Goal: Obtain resource: Download file/media

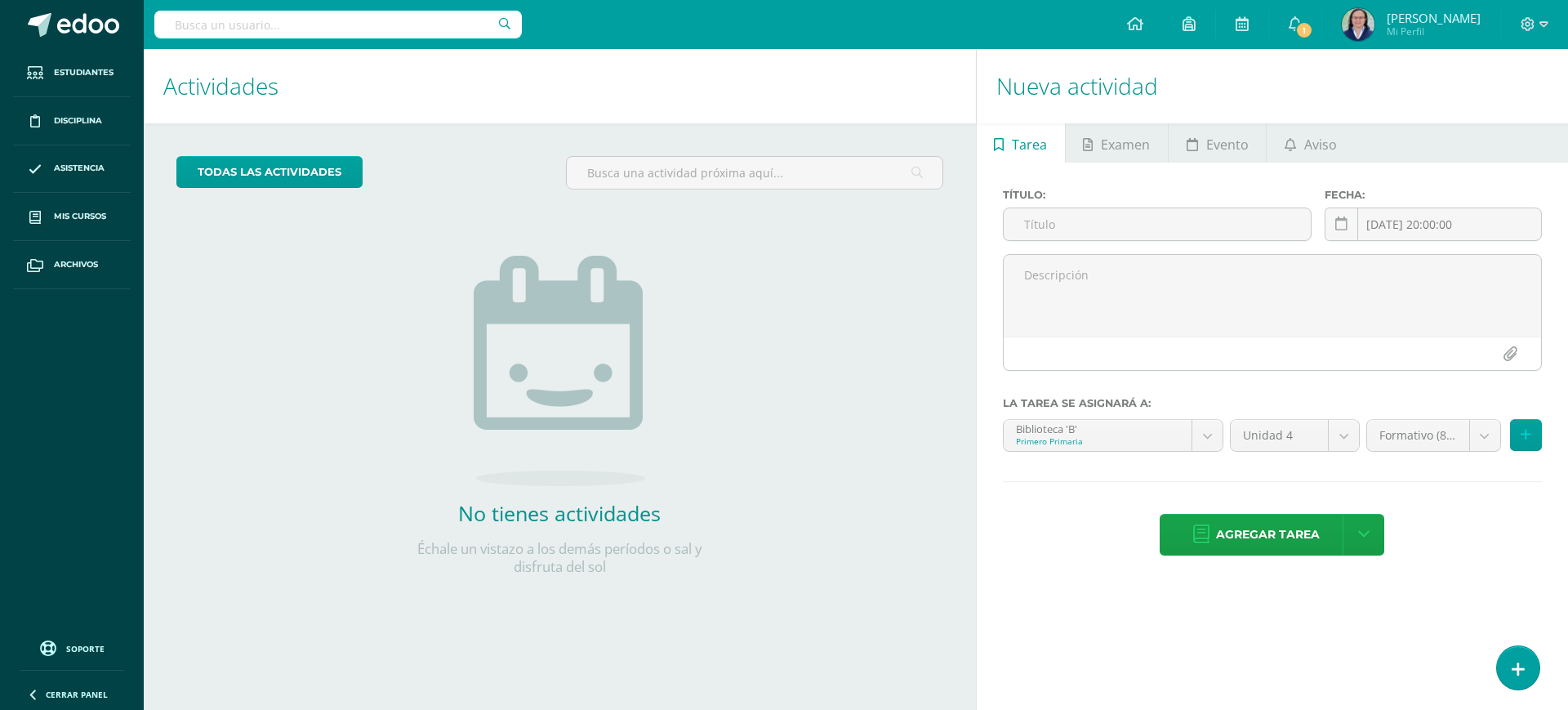
click at [296, 14] on input "text" at bounding box center [338, 24] width 367 height 28
type input "migu"
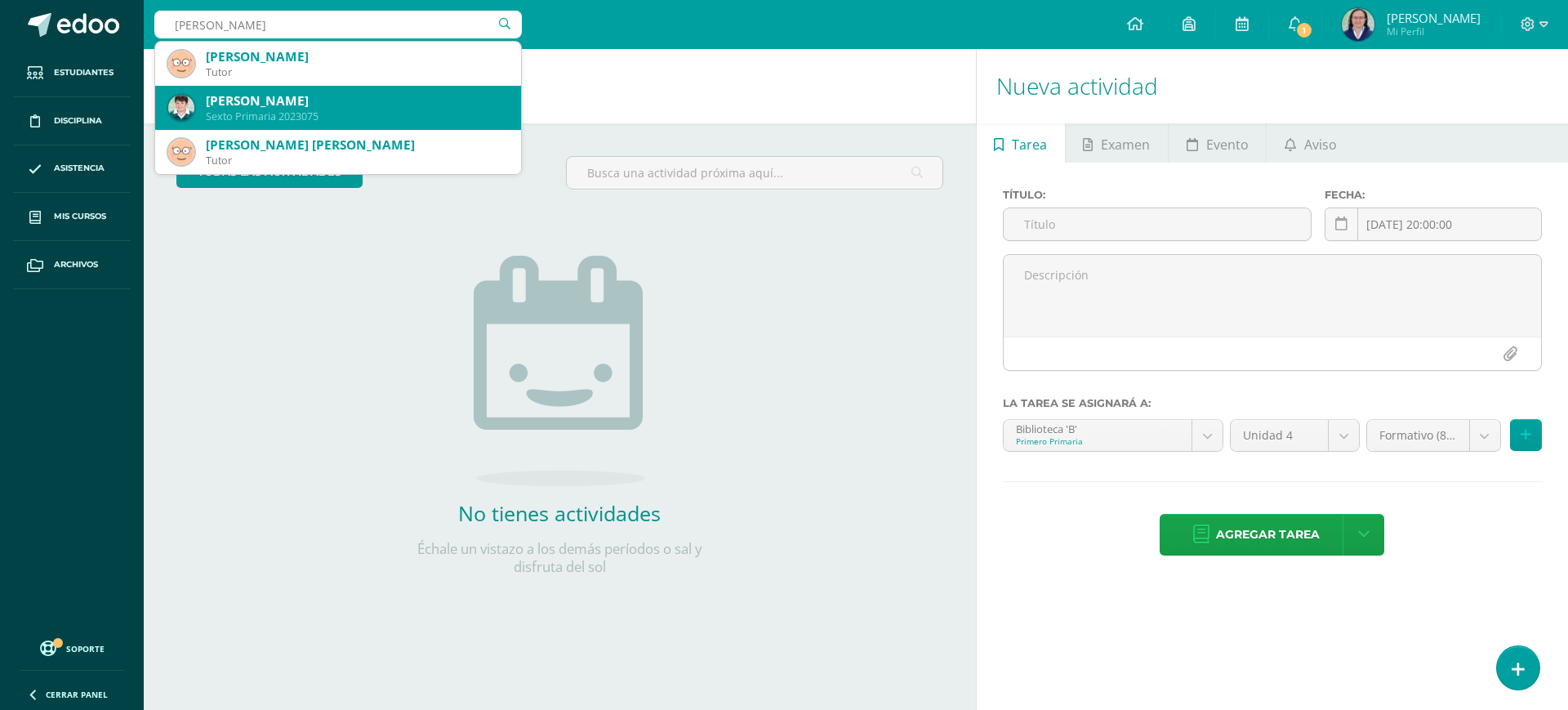
click at [339, 103] on div "Miguel Ernesto Figueroa Menéndez" at bounding box center [357, 101] width 302 height 17
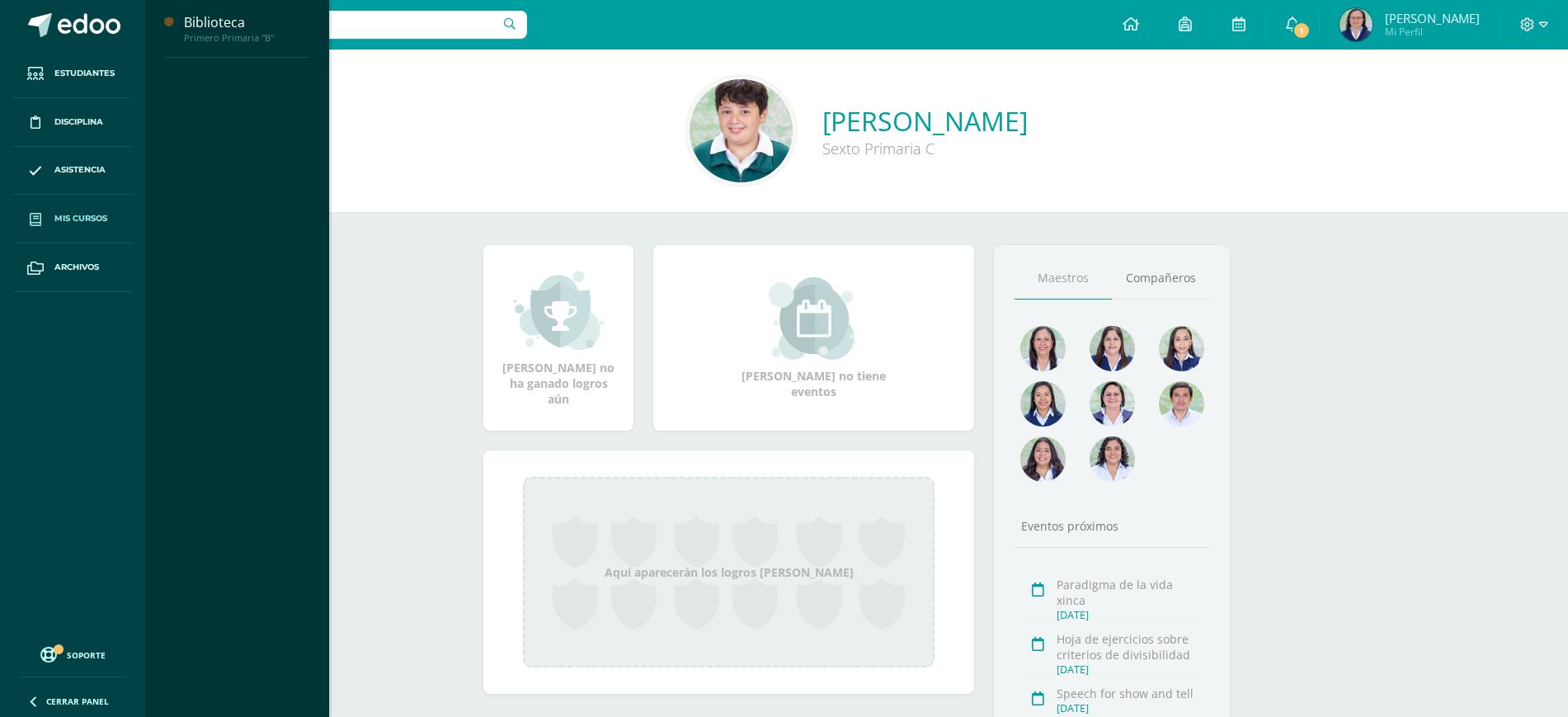
click at [97, 223] on span "Mis cursos" at bounding box center [81, 219] width 53 height 13
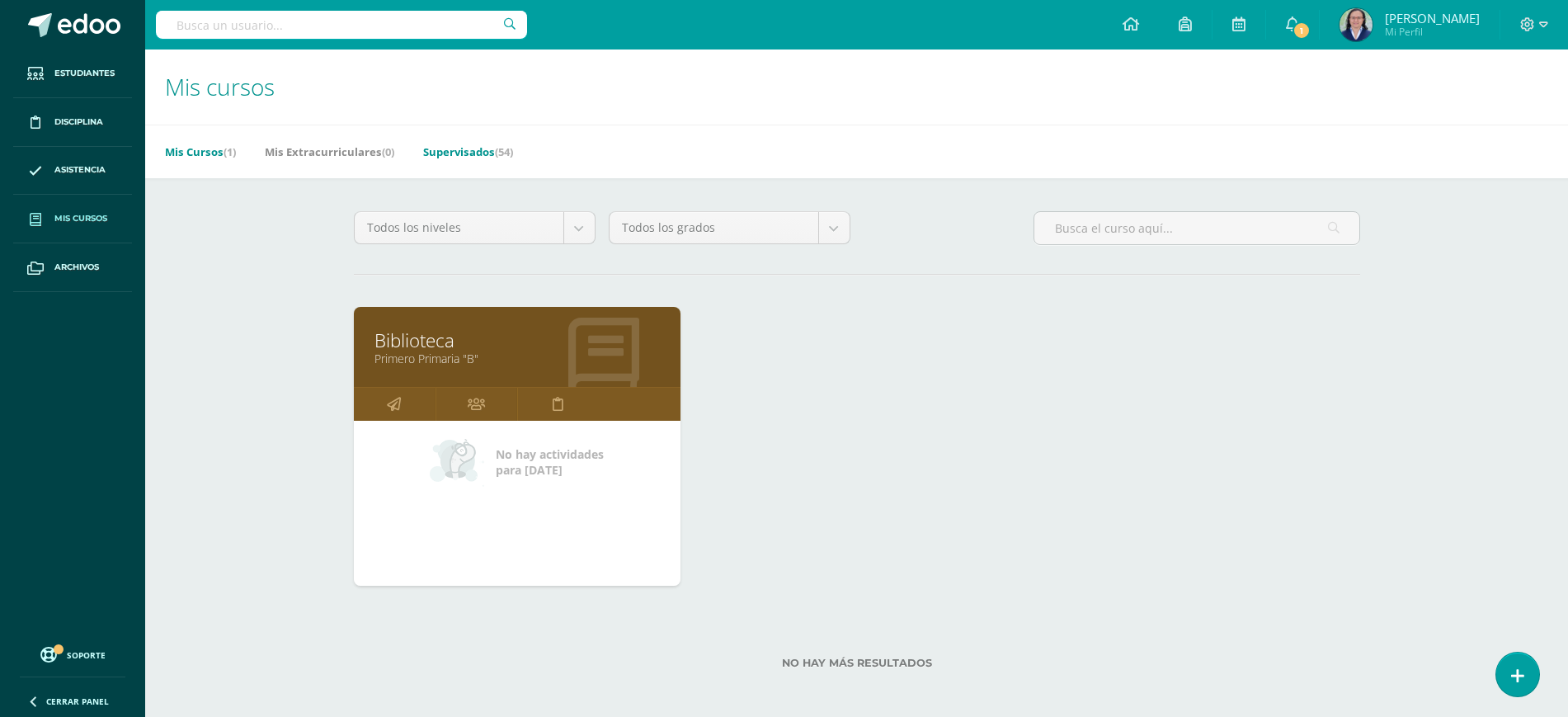
click at [465, 150] on link "Supervisados (54)" at bounding box center [469, 152] width 90 height 27
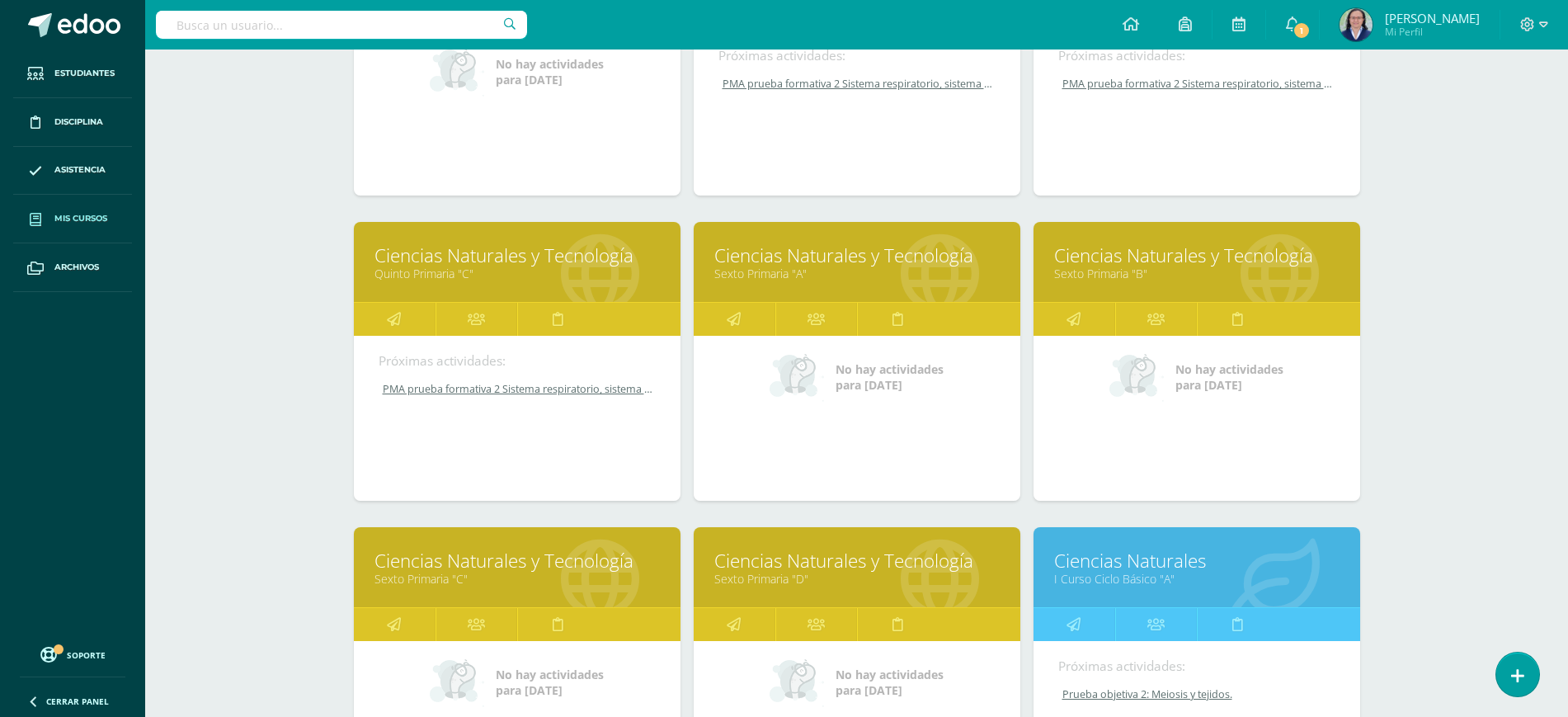
scroll to position [1612, 0]
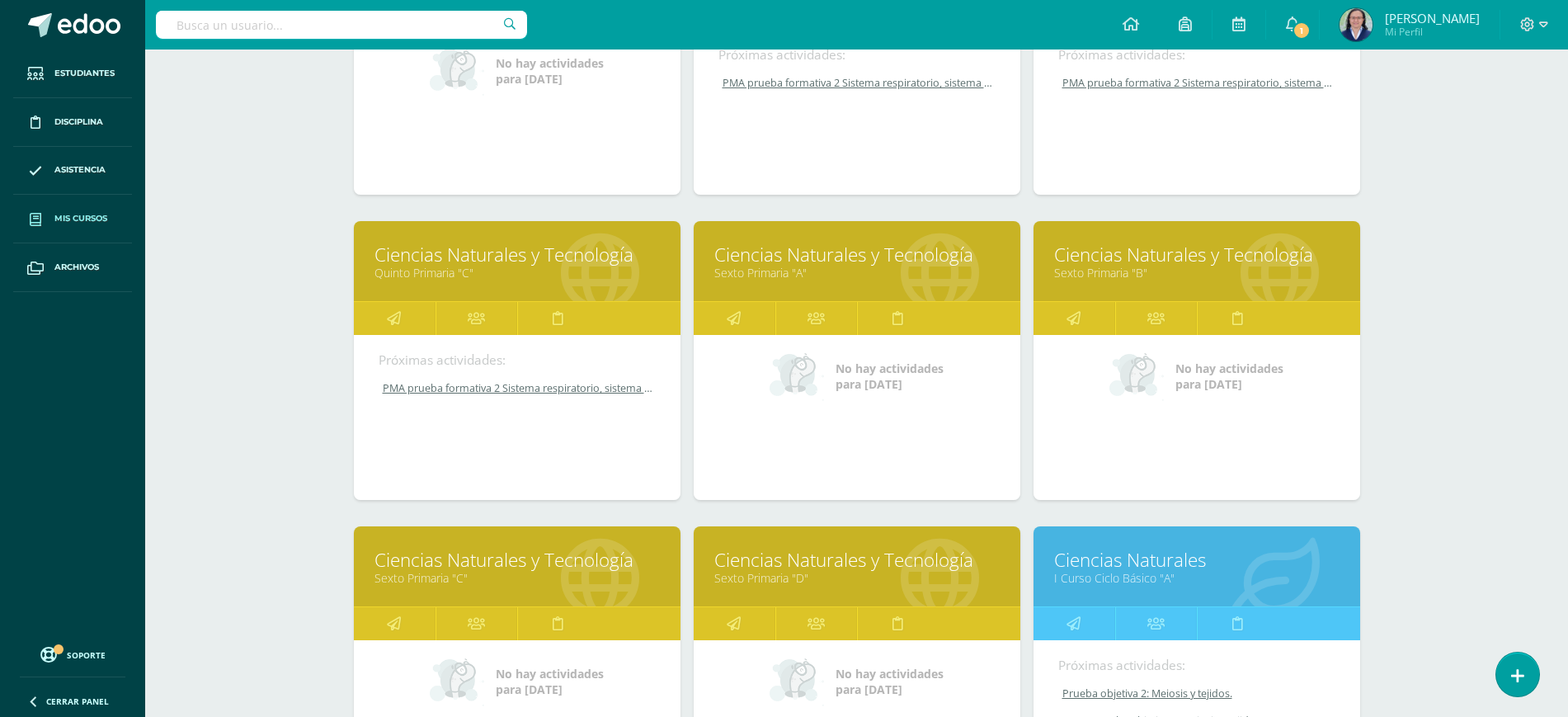
click at [465, 570] on link "Sexto Primaria "C"" at bounding box center [518, 578] width 286 height 15
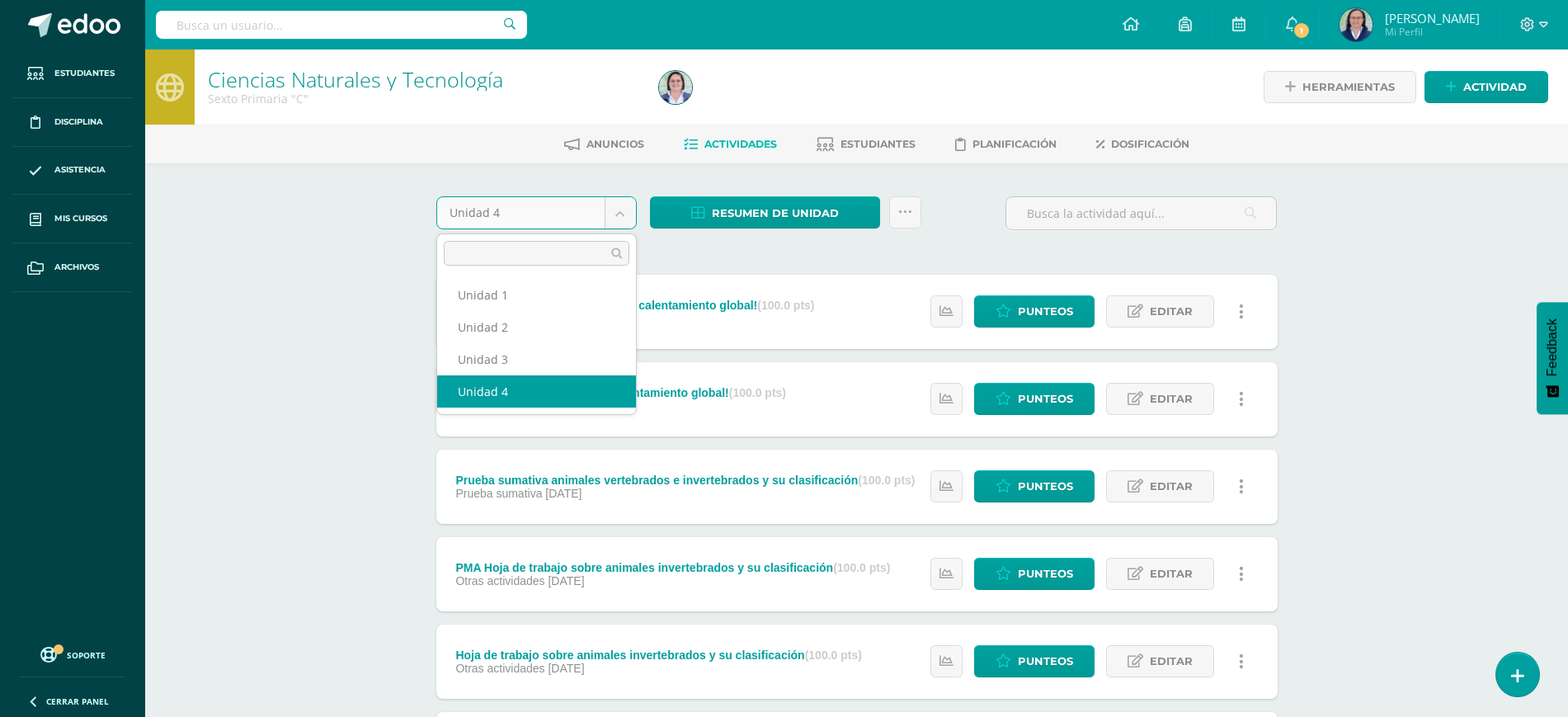
click at [615, 209] on body "Estudiantes Disciplina Asistencia Mis cursos Archivos Soporte Ayuda Reportar un…" at bounding box center [784, 620] width 1568 height 1240
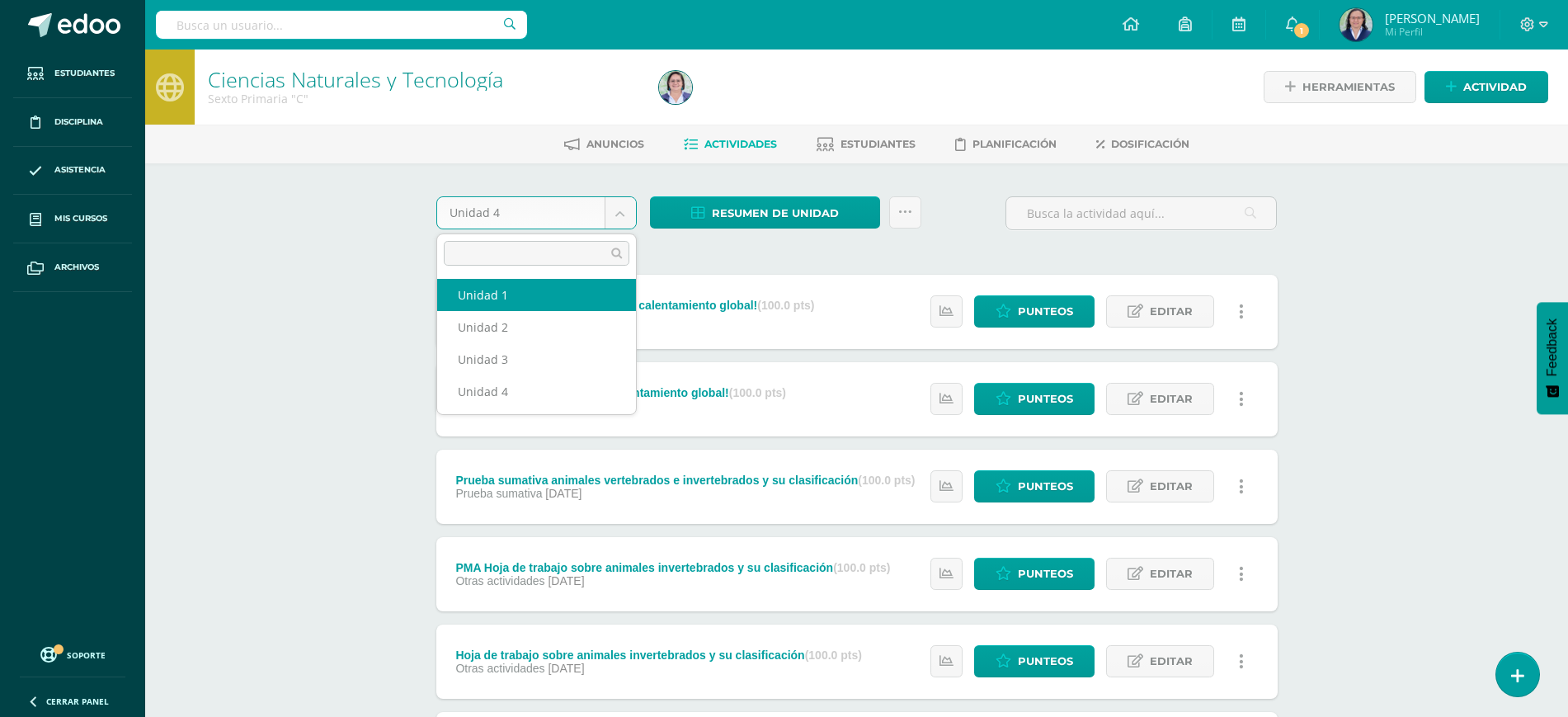
select select "Unidad 1"
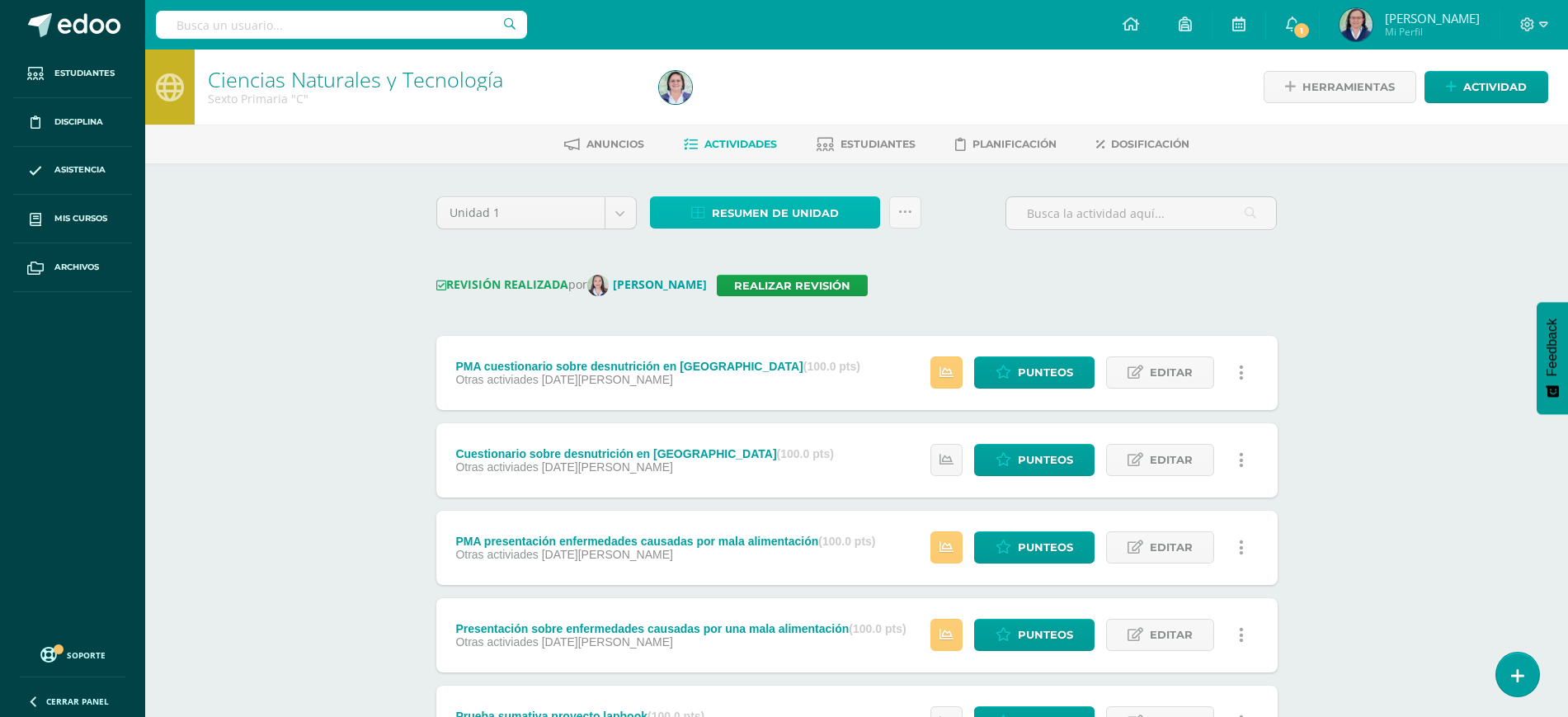
click at [779, 204] on span "Resumen de unidad" at bounding box center [775, 214] width 127 height 31
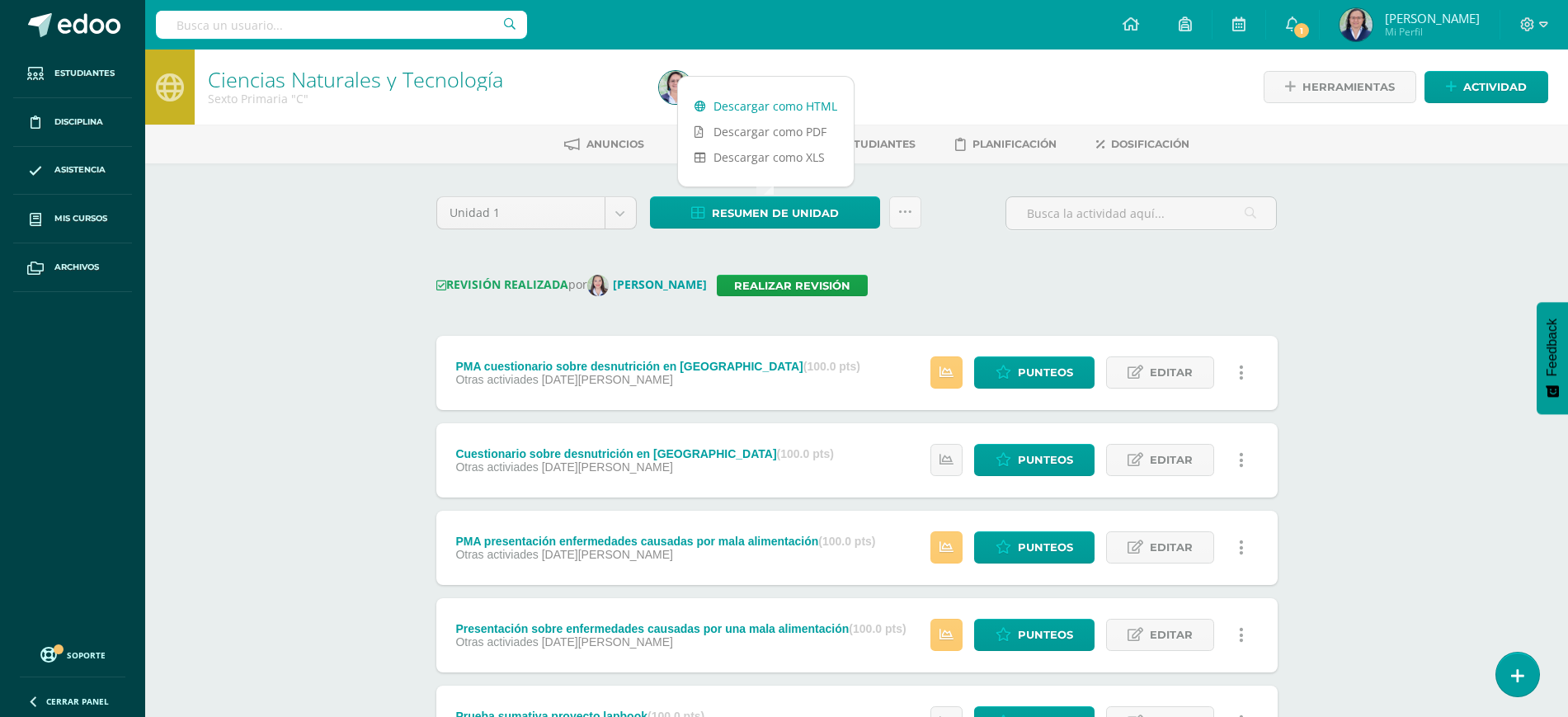
click at [794, 107] on link "Descargar como HTML" at bounding box center [765, 105] width 175 height 26
click at [574, 77] on h1 "Ciencias Naturales y Tecnología" at bounding box center [424, 80] width 431 height 23
click at [693, 89] on div at bounding box center [676, 87] width 46 height 75
click at [611, 215] on body "Estudiantes Disciplina Asistencia Mis cursos Archivos Soporte Ayuda Reportar un…" at bounding box center [784, 650] width 1568 height 1301
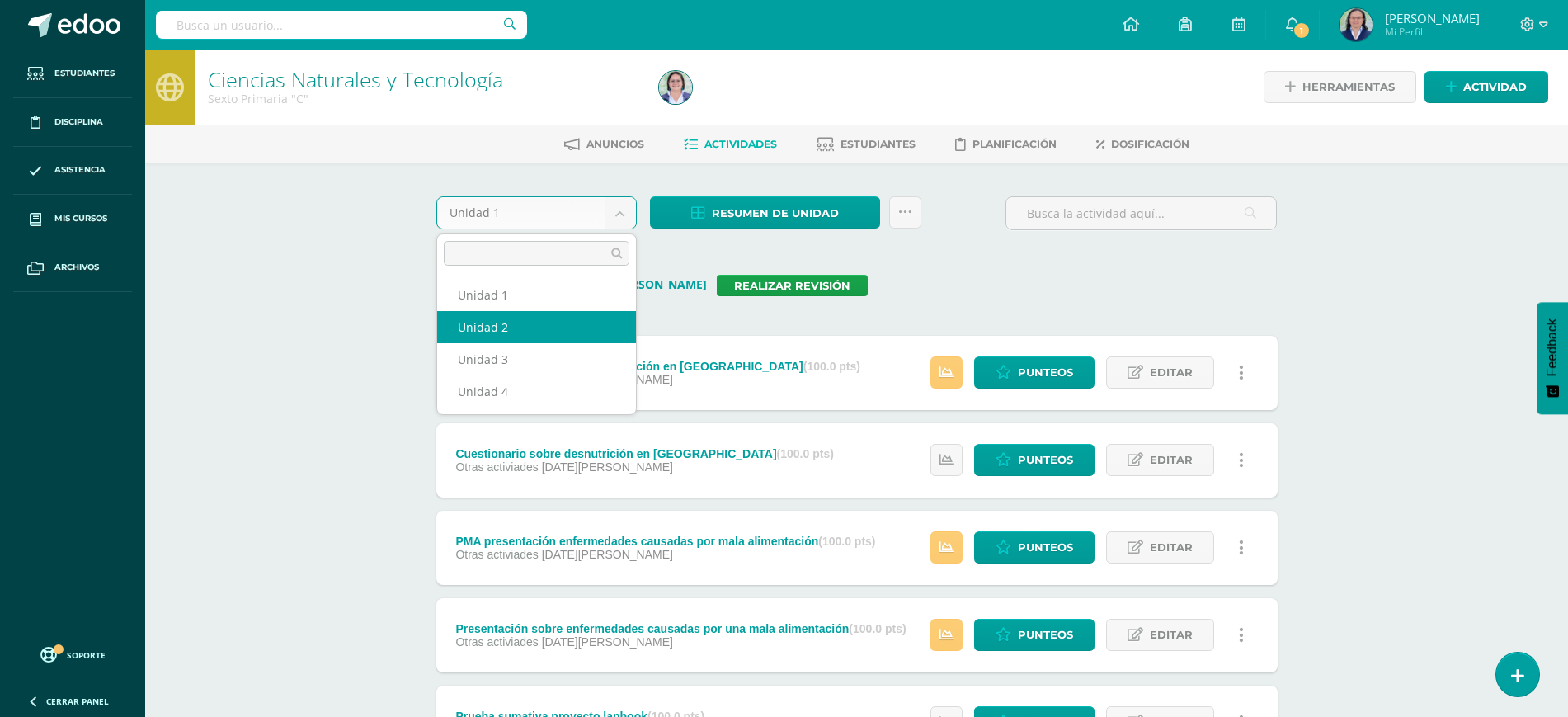
select select "Unidad 2"
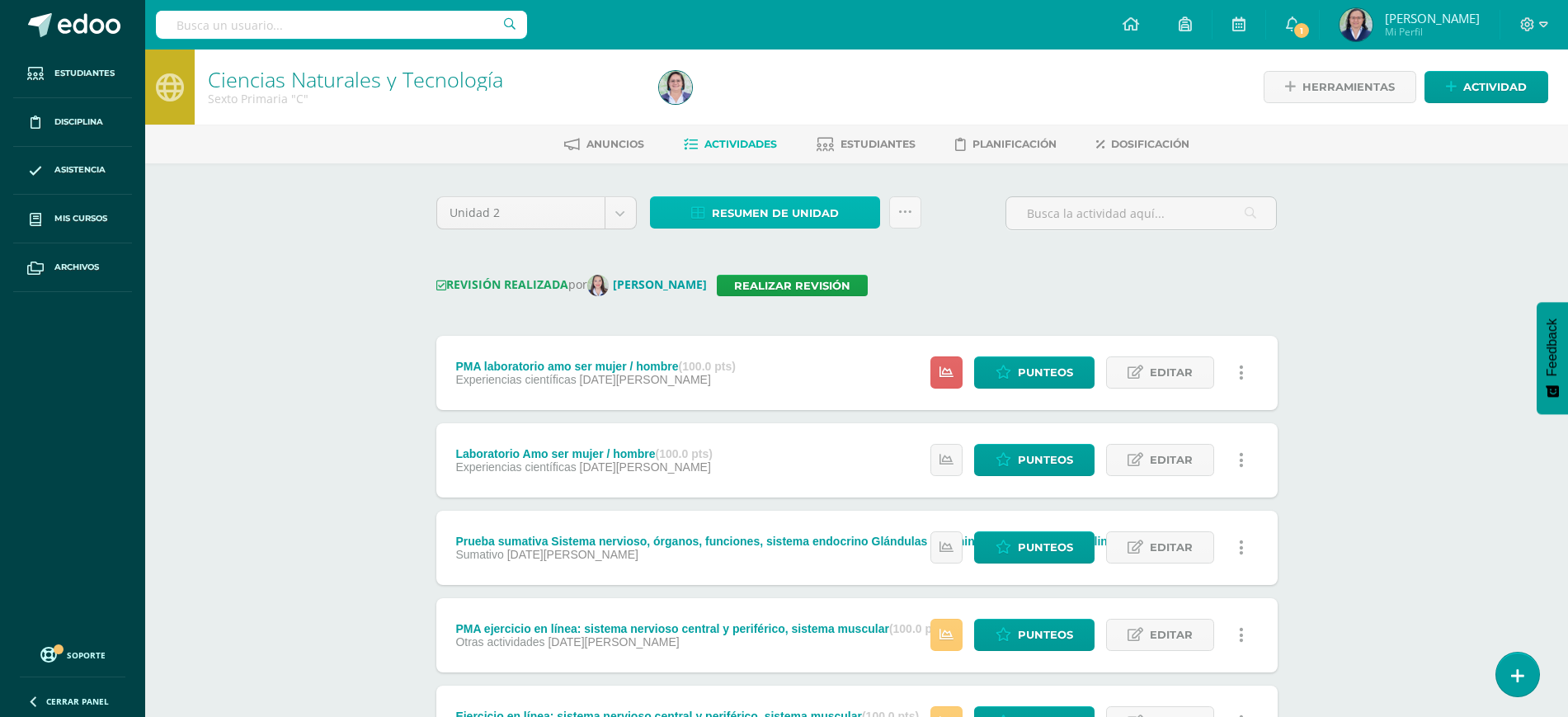
click at [814, 210] on span "Resumen de unidad" at bounding box center [775, 214] width 127 height 31
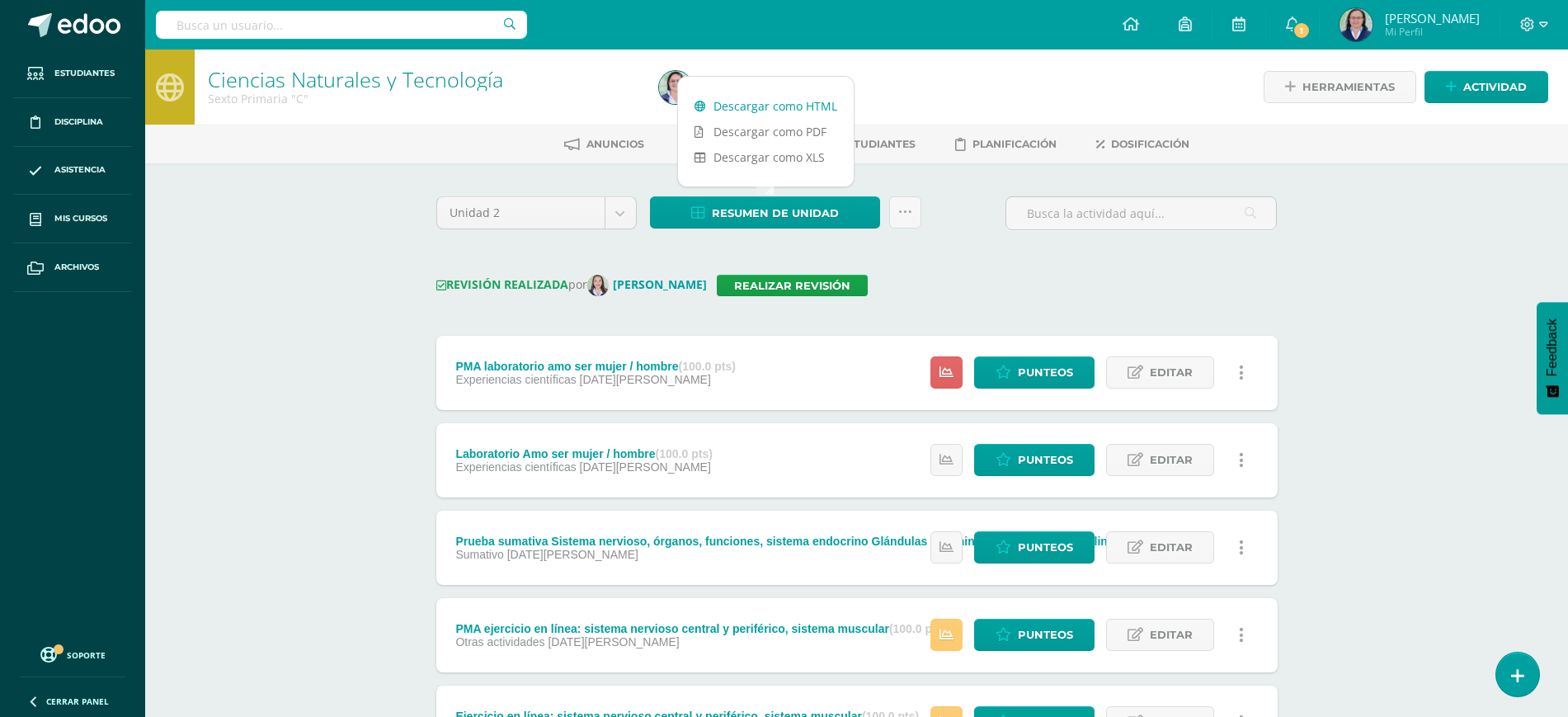
click at [800, 103] on link "Descargar como HTML" at bounding box center [765, 105] width 175 height 26
click at [612, 71] on h1 "Ciencias Naturales y Tecnología" at bounding box center [424, 80] width 431 height 23
click at [623, 208] on body "Estudiantes Disciplina Asistencia Mis cursos Archivos Soporte Ayuda Reportar un…" at bounding box center [784, 650] width 1568 height 1301
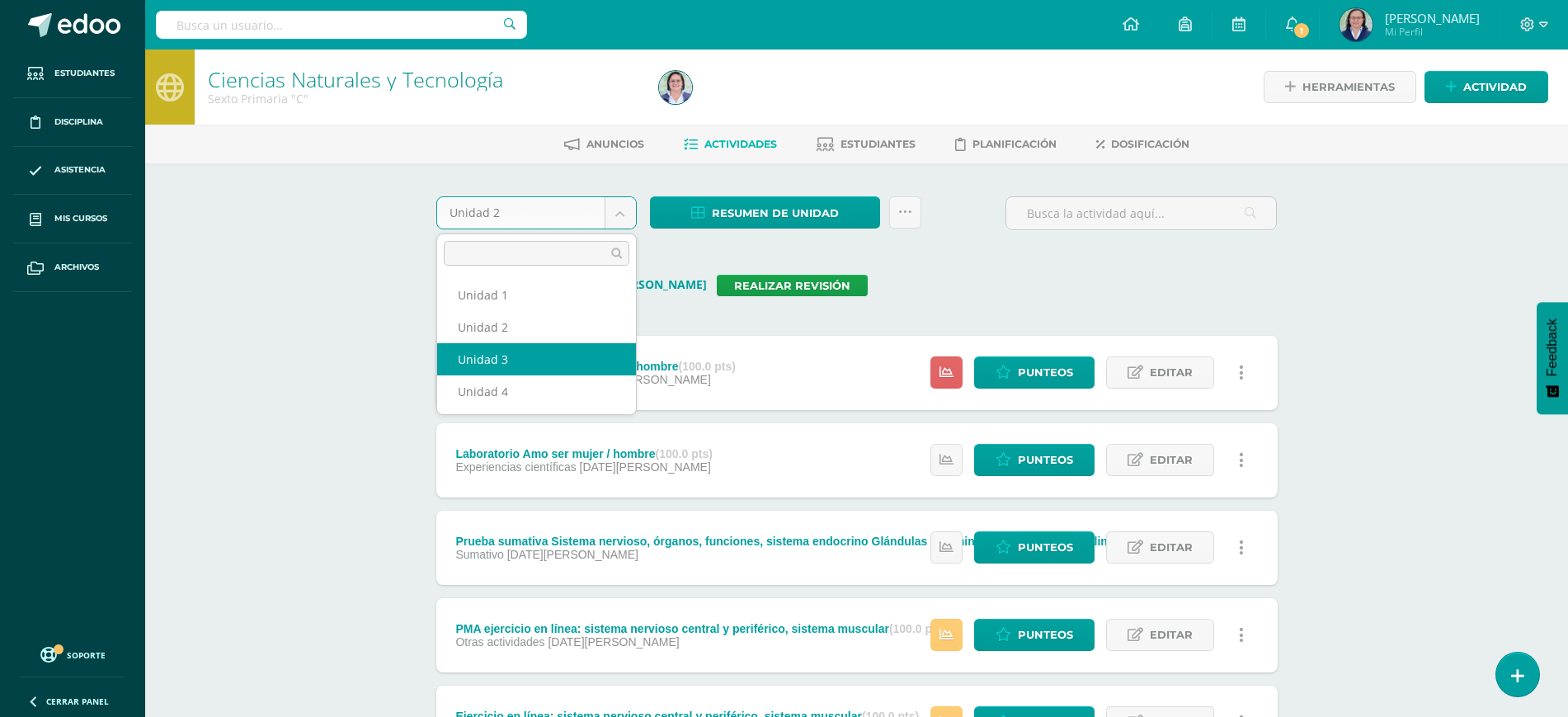
select select "Unidad 3"
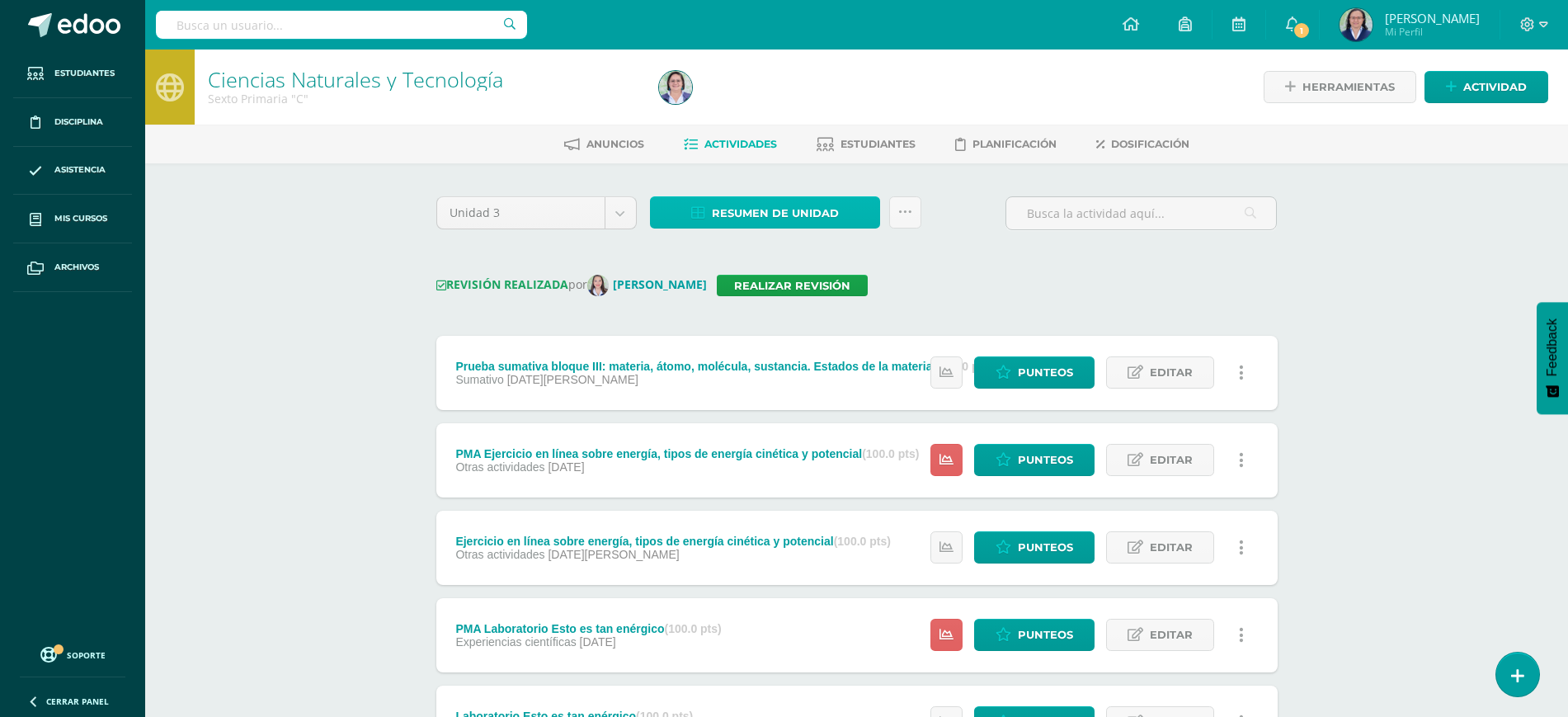
click at [791, 211] on span "Resumen de unidad" at bounding box center [775, 214] width 127 height 31
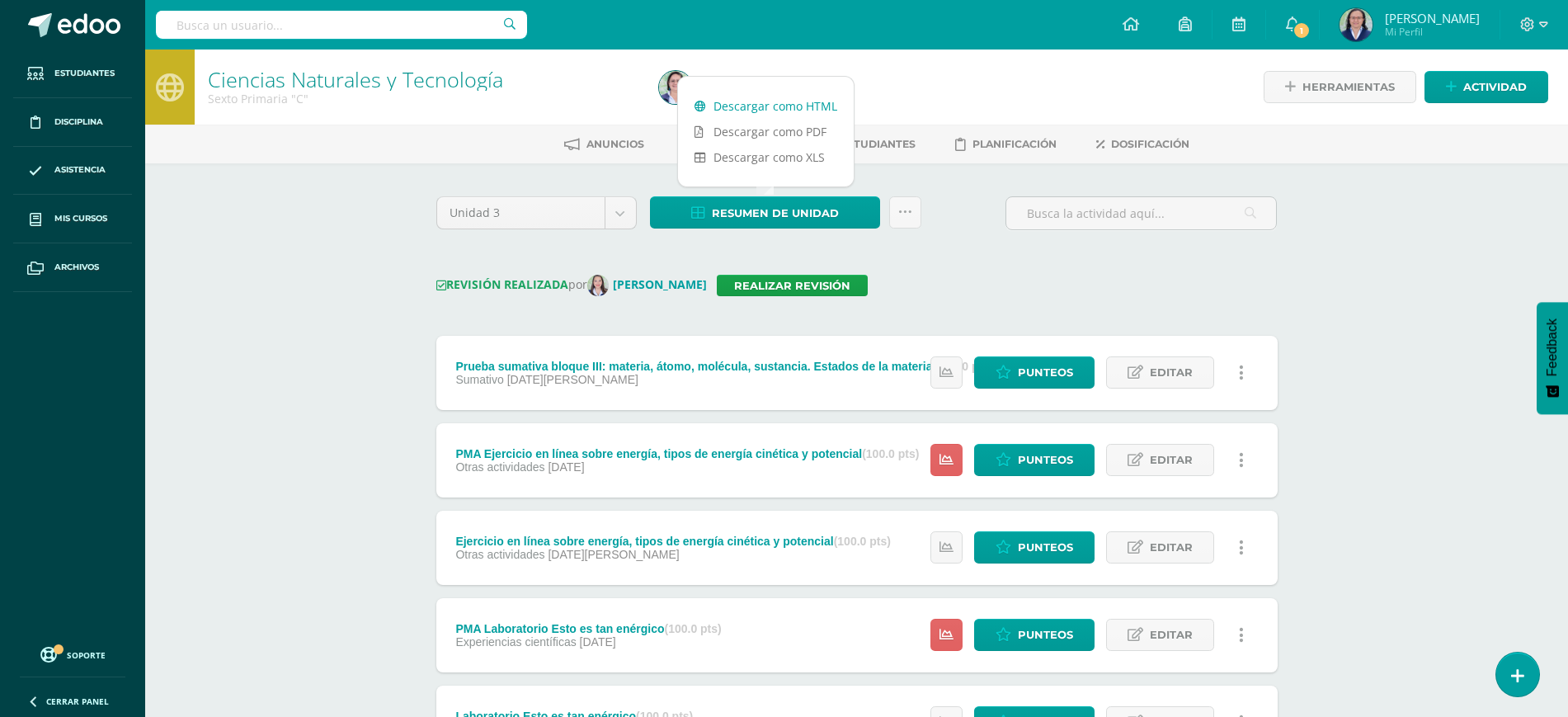
click at [768, 104] on link "Descargar como HTML" at bounding box center [765, 105] width 175 height 26
click at [626, 216] on body "Estudiantes Disciplina Asistencia Mis cursos Archivos Soporte Ayuda Reportar un…" at bounding box center [784, 650] width 1568 height 1301
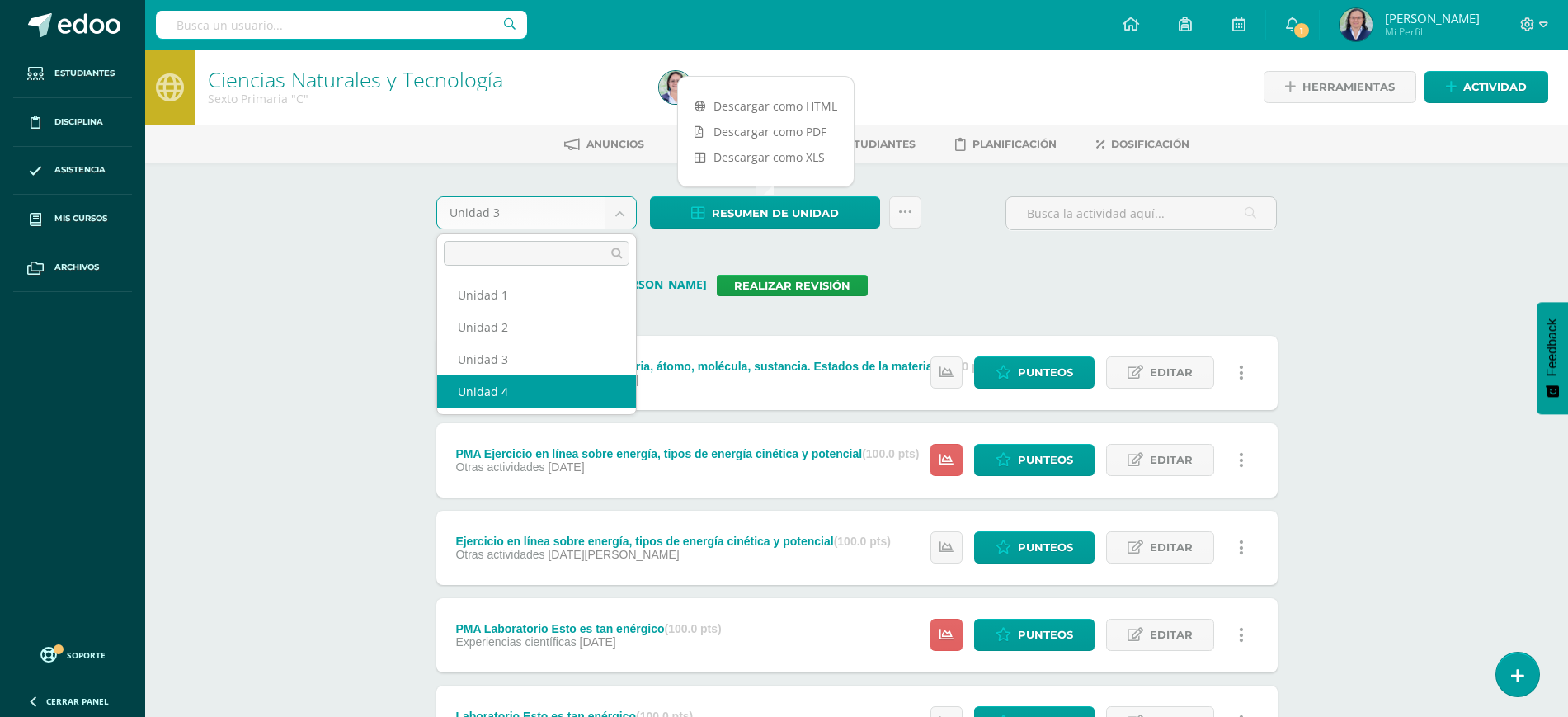
select select "Unidad 4"
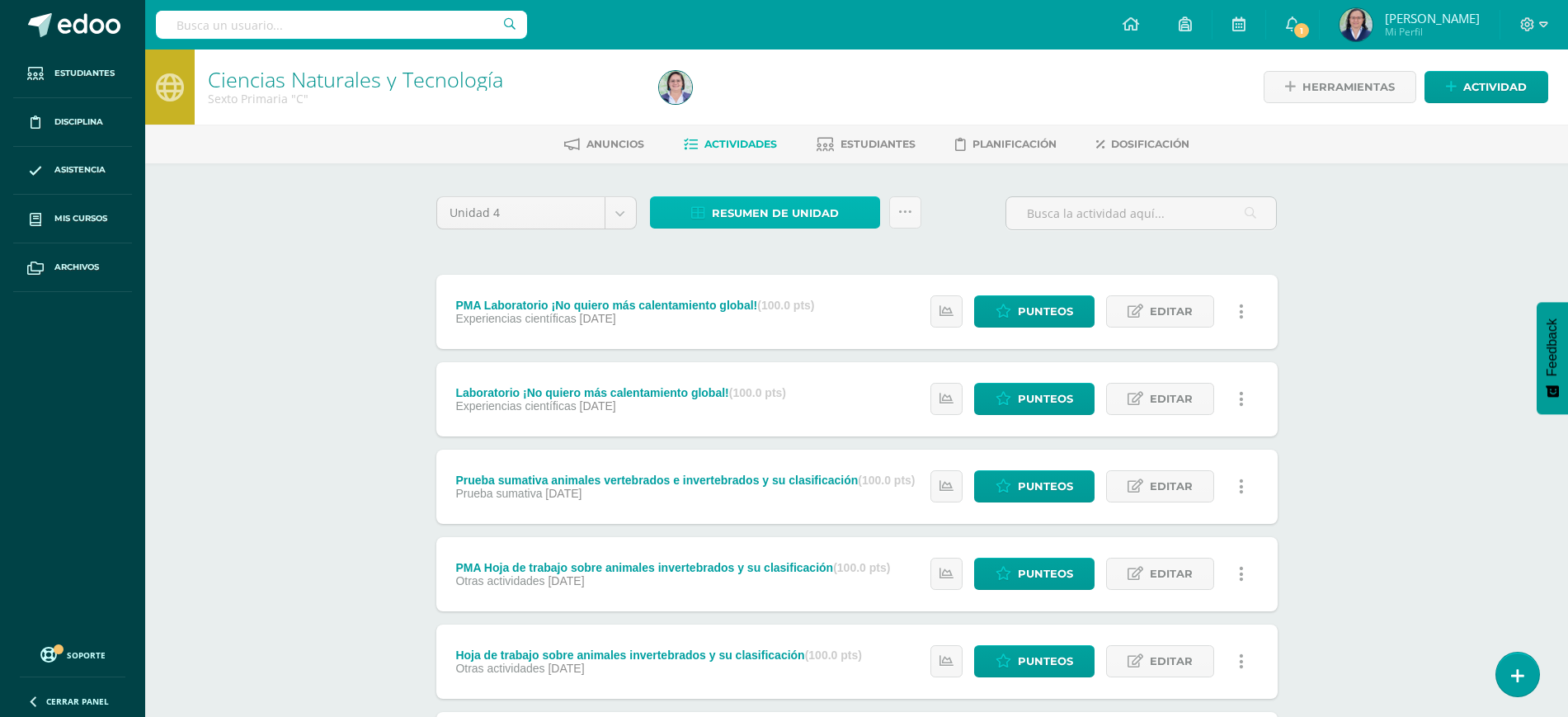
click at [745, 207] on span "Resumen de unidad" at bounding box center [775, 214] width 127 height 31
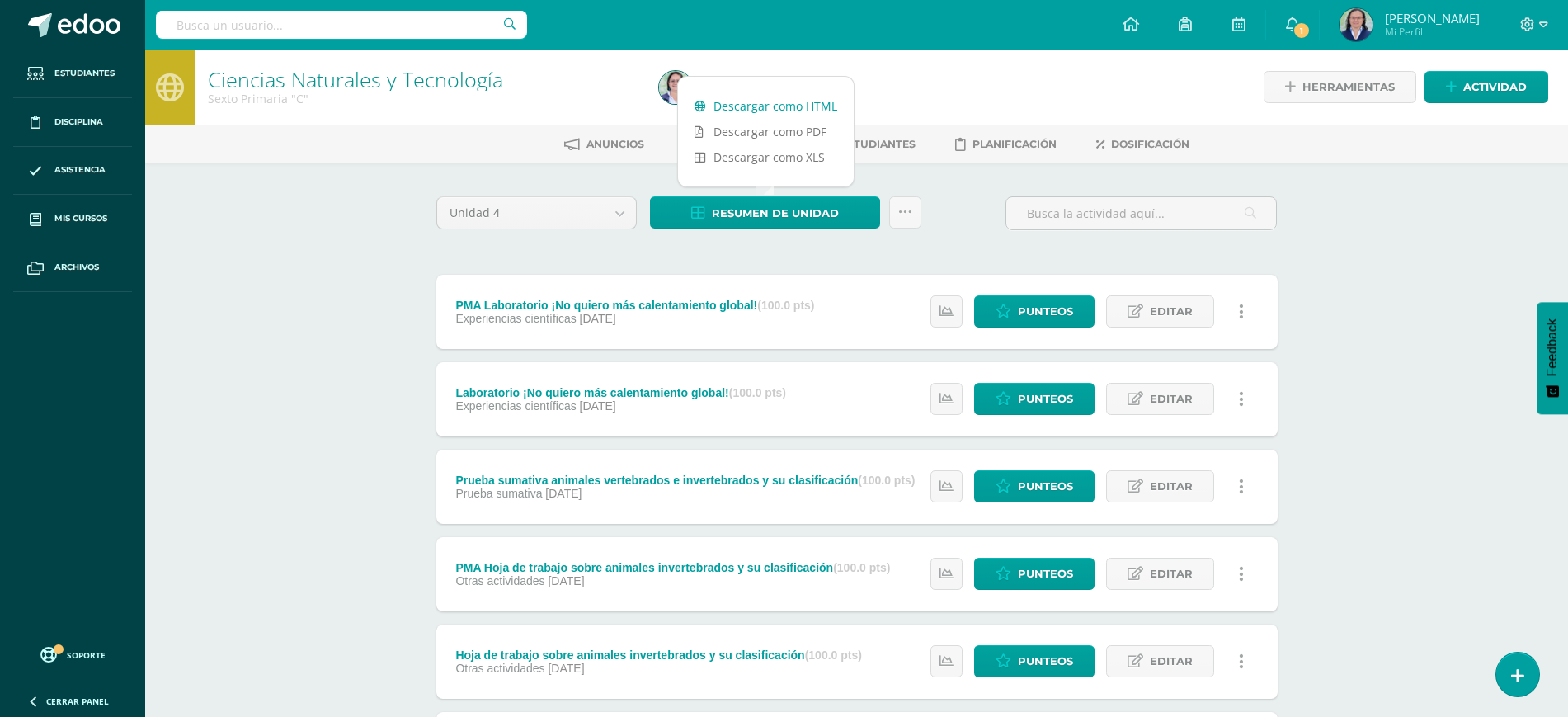
click at [742, 99] on link "Descargar como HTML" at bounding box center [765, 105] width 175 height 26
click at [319, 284] on div "Ciencias Naturales y Tecnología Sexto Primaria "C" Herramientas Detalle de asis…" at bounding box center [856, 645] width 1423 height 1191
